Goal: Navigation & Orientation: Understand site structure

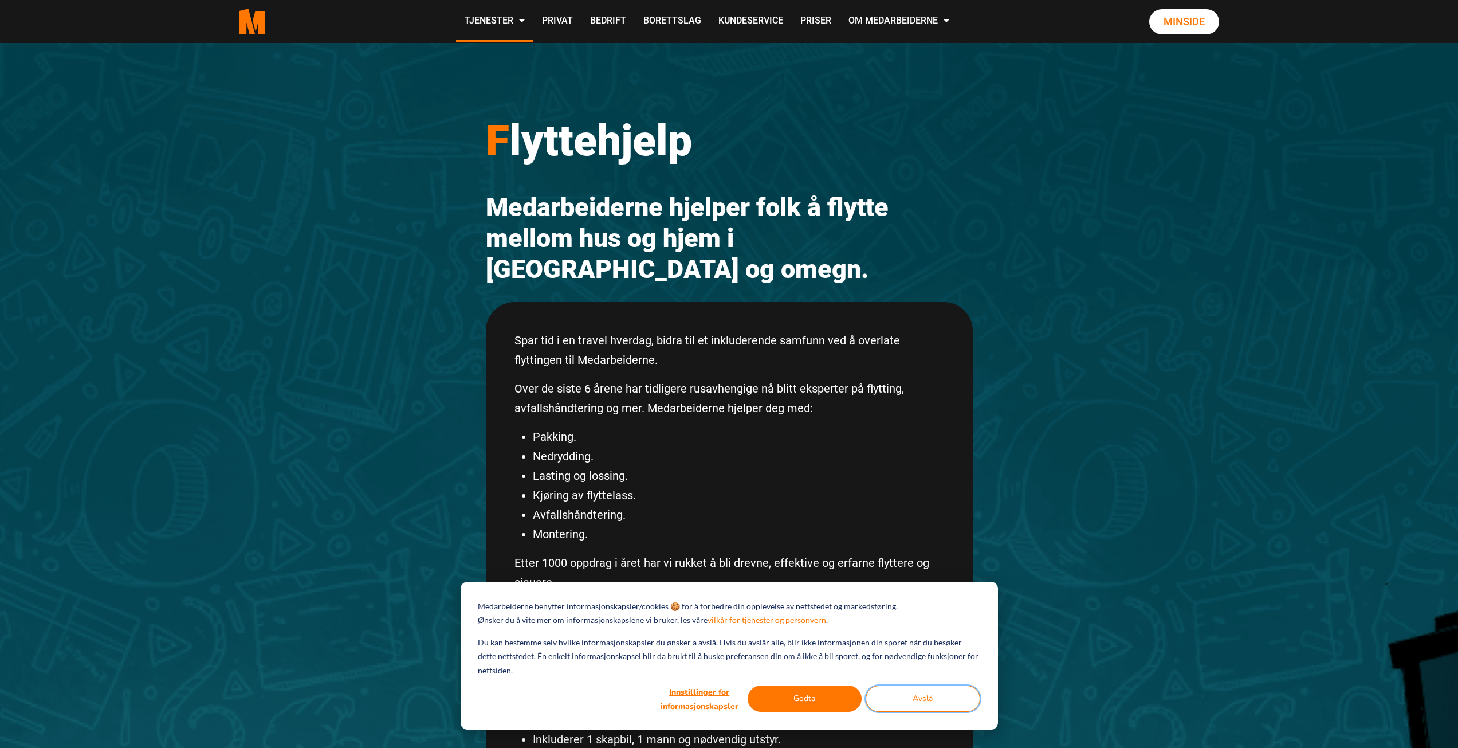
click at [893, 701] on button "Avslå" at bounding box center [923, 698] width 115 height 26
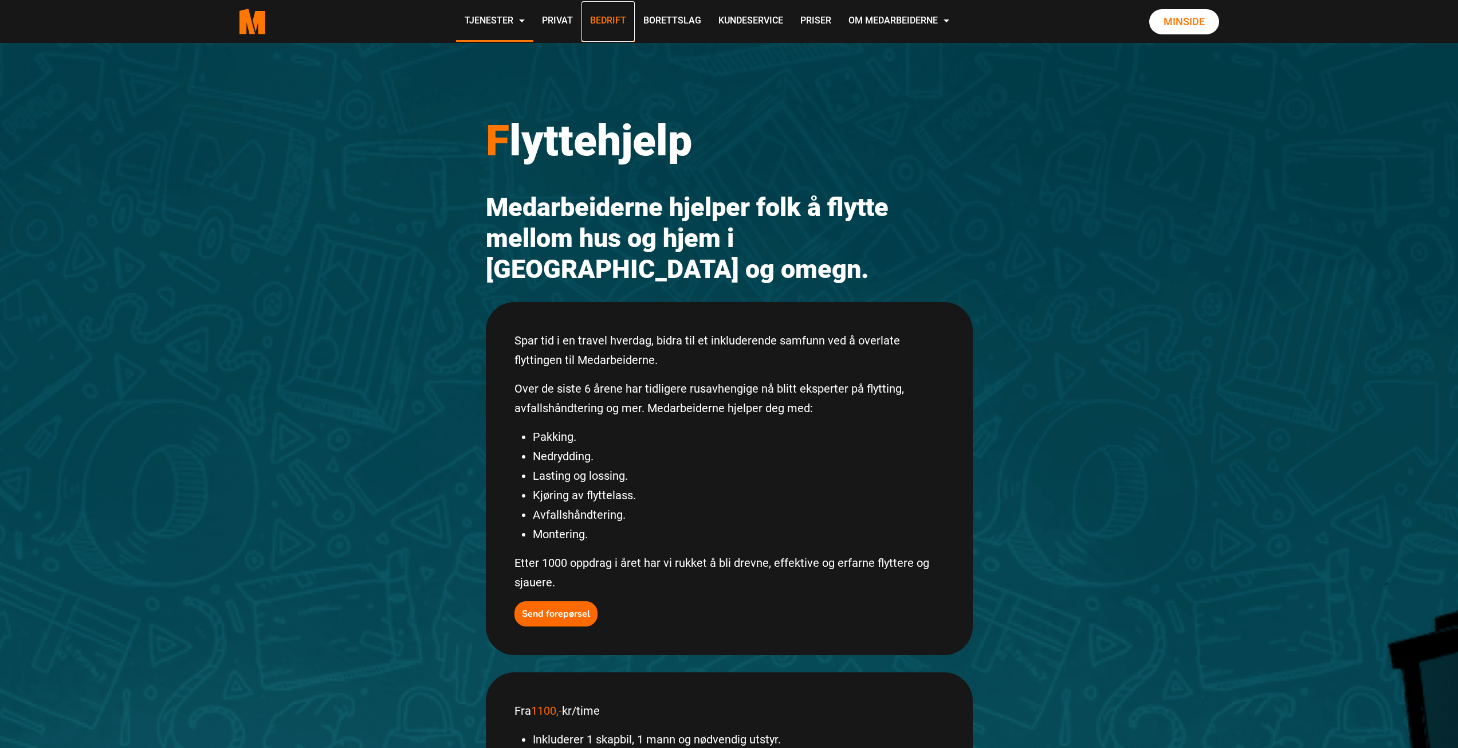
click at [616, 23] on link "Bedrift" at bounding box center [607, 21] width 53 height 41
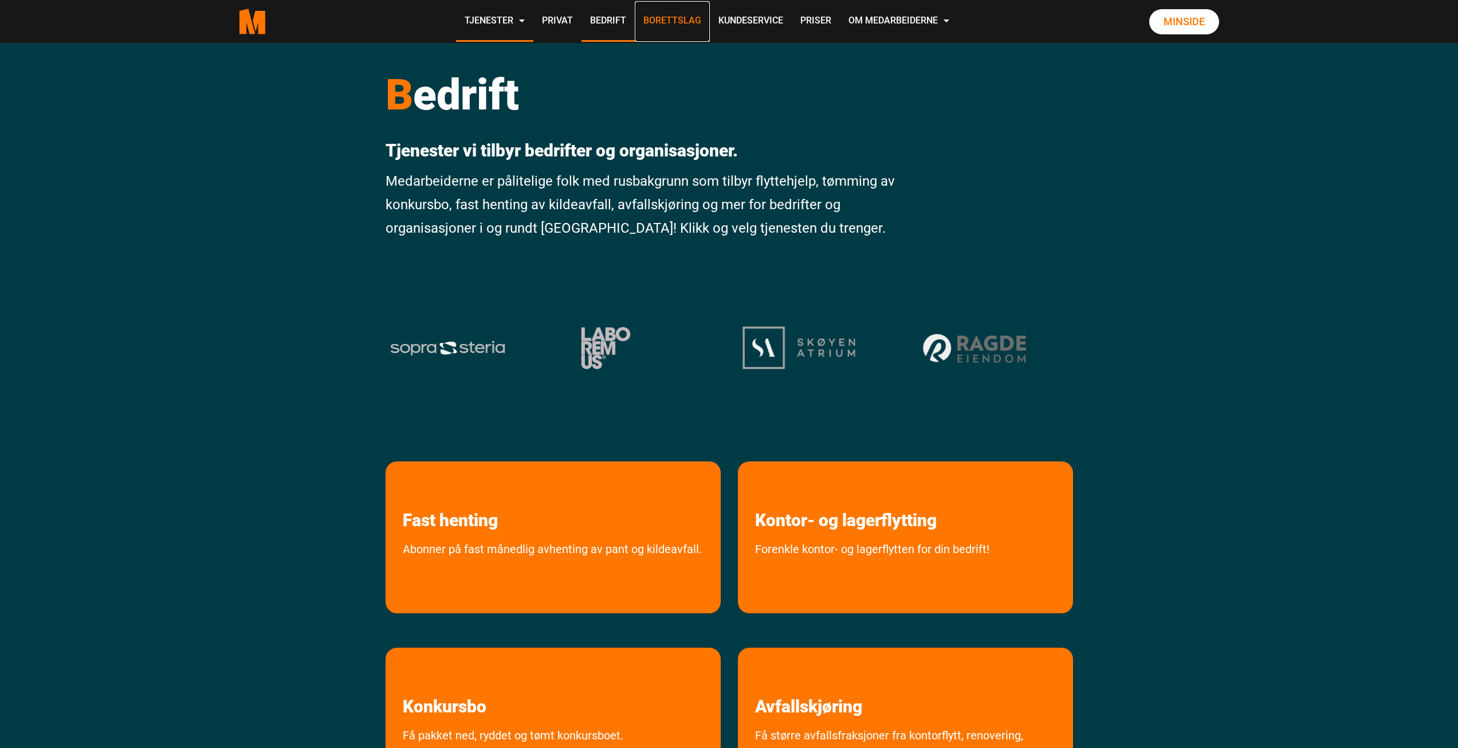
click at [656, 20] on link "Borettslag" at bounding box center [672, 21] width 75 height 41
